Goal: Task Accomplishment & Management: Complete application form

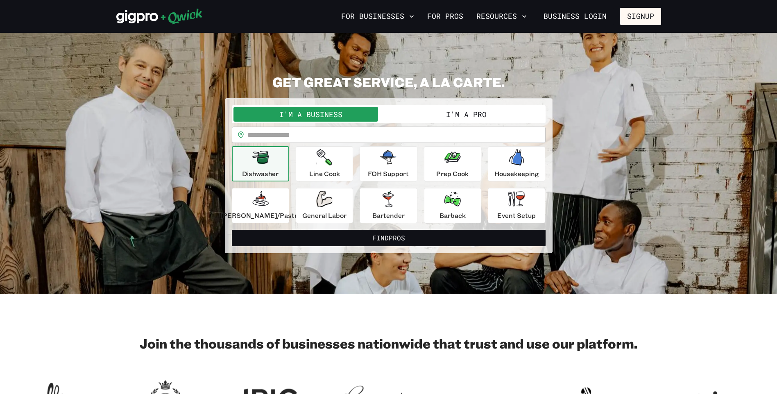
click at [450, 118] on button "I'm a Pro" at bounding box center [466, 114] width 155 height 15
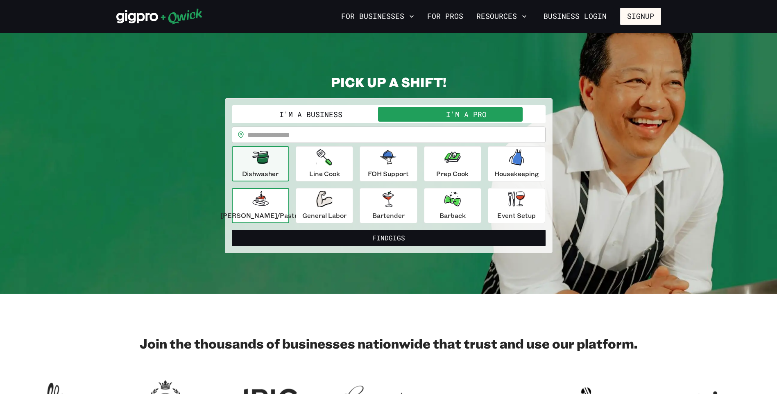
click at [269, 201] on icon "button" at bounding box center [260, 199] width 16 height 16
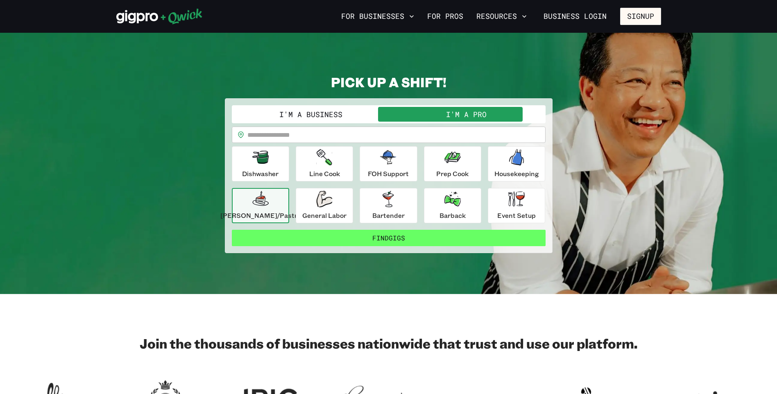
click at [386, 237] on button "Find Gigs" at bounding box center [389, 238] width 314 height 16
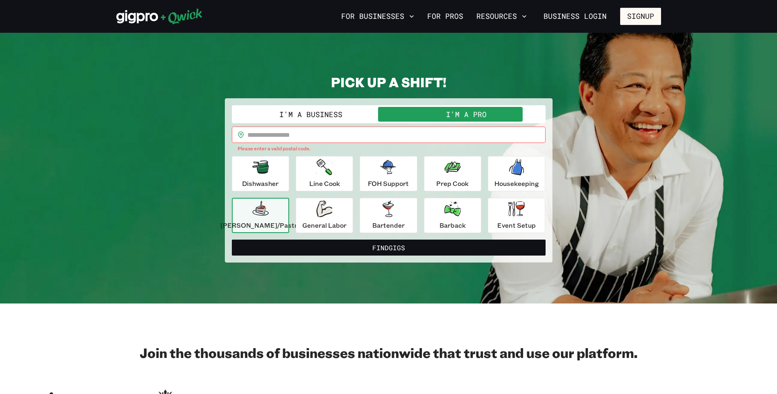
click at [300, 136] on input "text" at bounding box center [396, 135] width 298 height 16
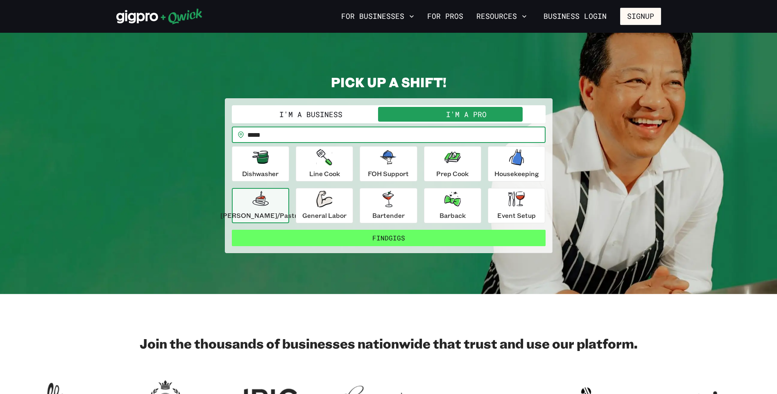
type input "*****"
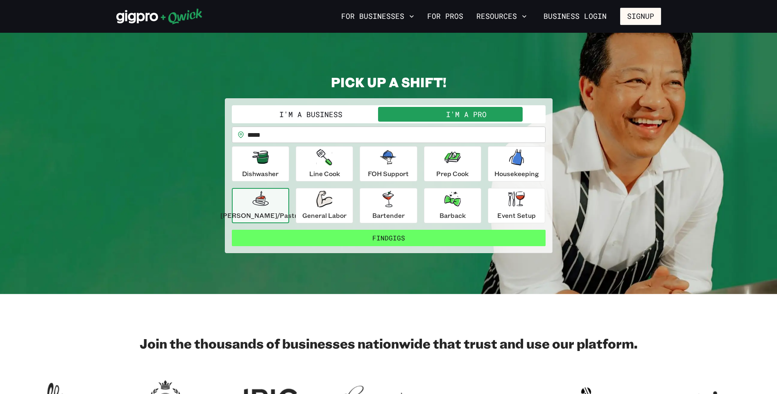
click at [386, 241] on button "Find Gigs" at bounding box center [389, 238] width 314 height 16
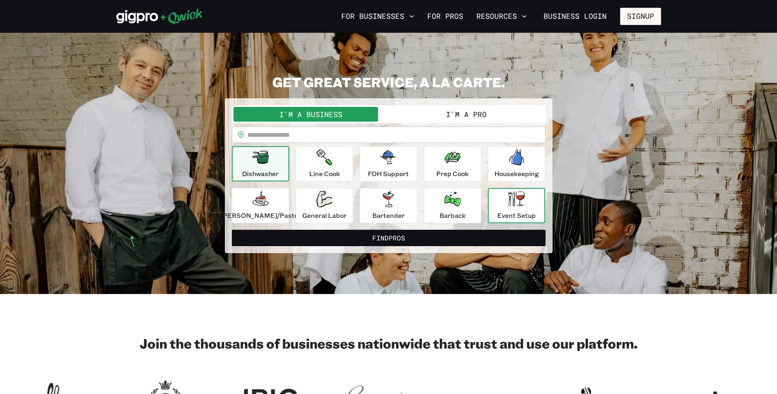
click at [518, 210] on div "Event Setup" at bounding box center [516, 206] width 39 height 30
click at [460, 116] on button "I'm a Pro" at bounding box center [466, 114] width 155 height 15
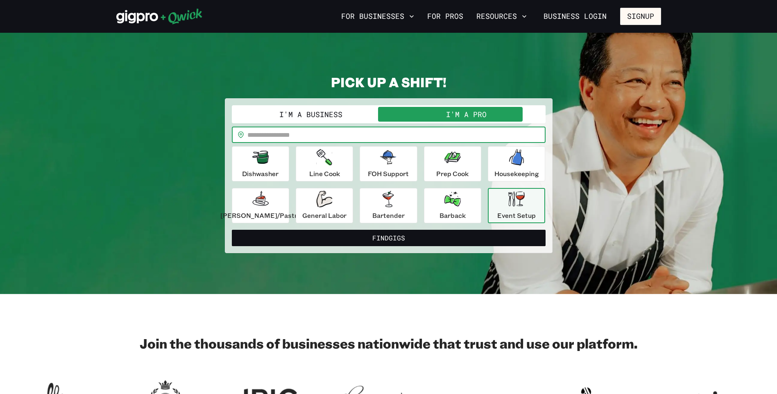
click at [363, 131] on input "text" at bounding box center [396, 135] width 298 height 16
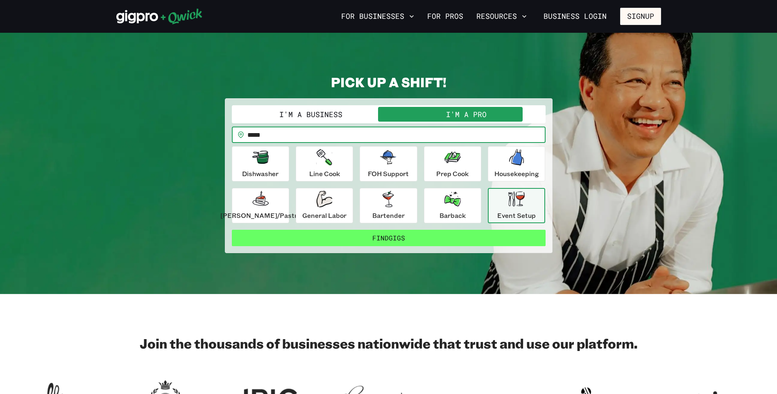
type input "*****"
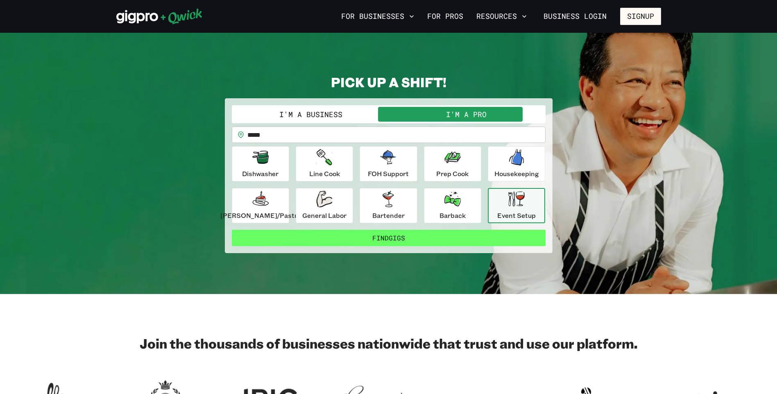
click at [383, 234] on button "Find Gigs" at bounding box center [389, 238] width 314 height 16
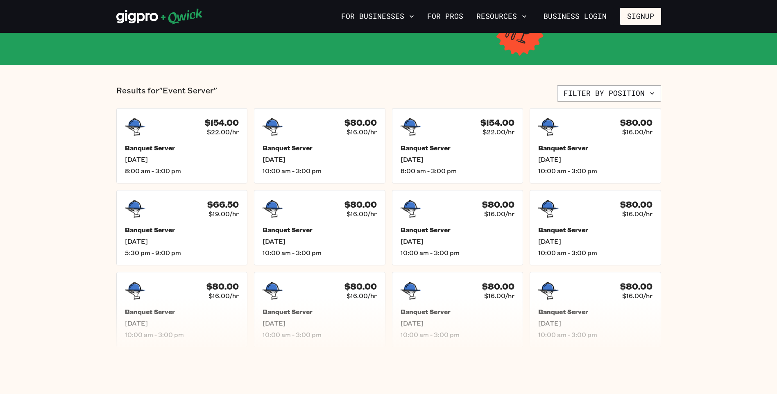
scroll to position [153, 0]
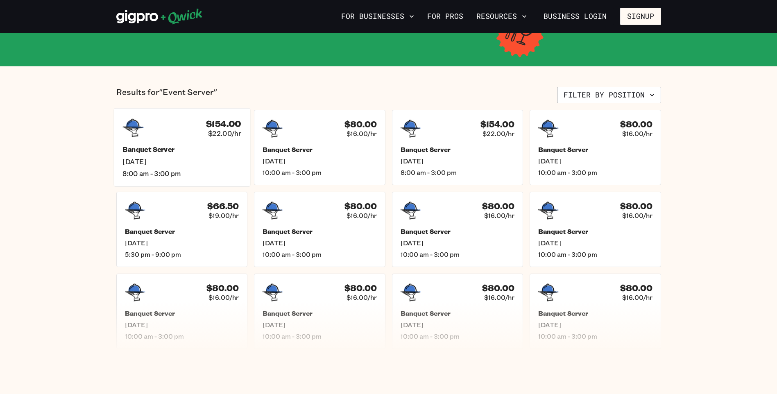
click at [171, 127] on div "$154.00 $22.00/hr" at bounding box center [182, 127] width 119 height 21
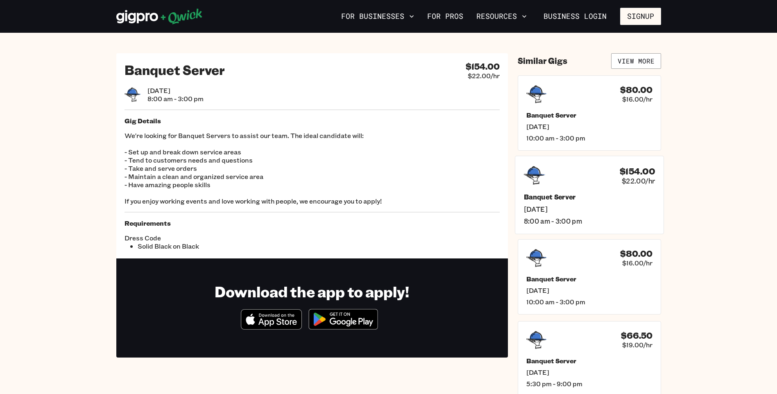
click at [556, 195] on h5 "Banquet Server" at bounding box center [589, 197] width 131 height 9
click at [642, 16] on button "Signup" at bounding box center [640, 16] width 41 height 17
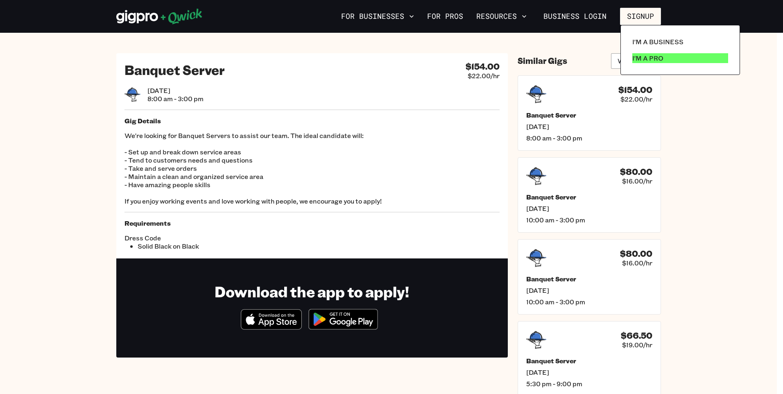
click at [654, 56] on p "I'm a Pro" at bounding box center [648, 58] width 31 height 10
